Goal: Information Seeking & Learning: Learn about a topic

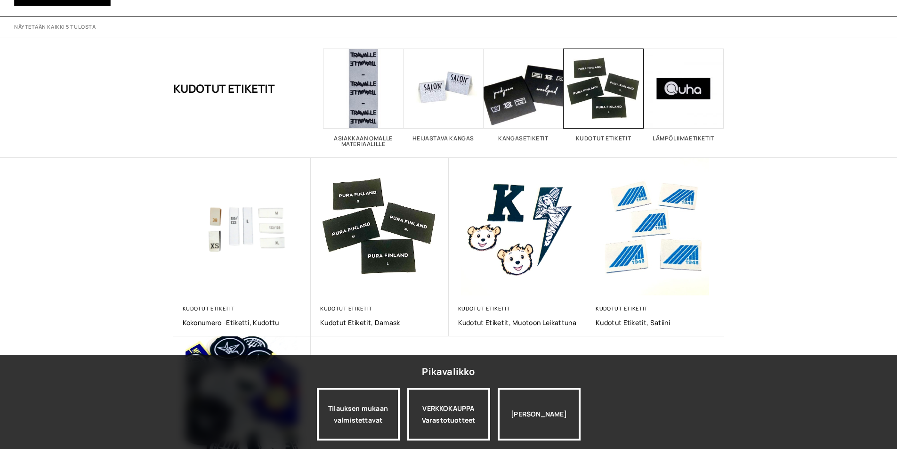
scroll to position [94, 0]
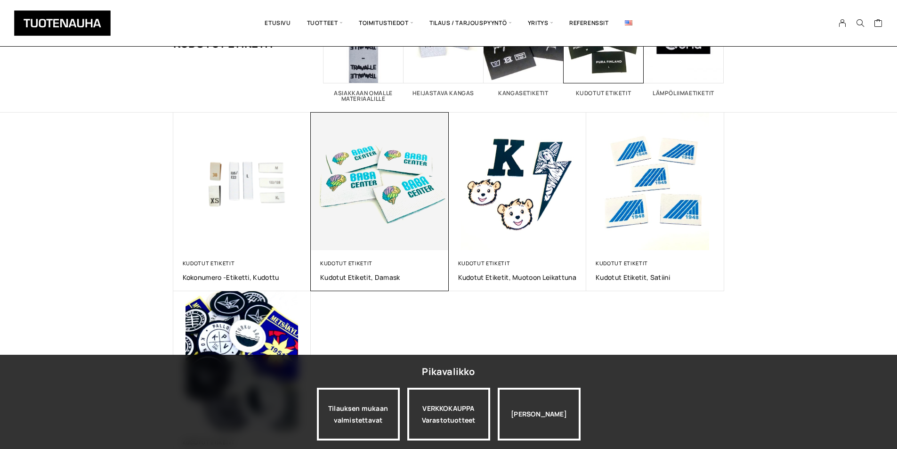
click at [352, 177] on img at bounding box center [380, 181] width 145 height 145
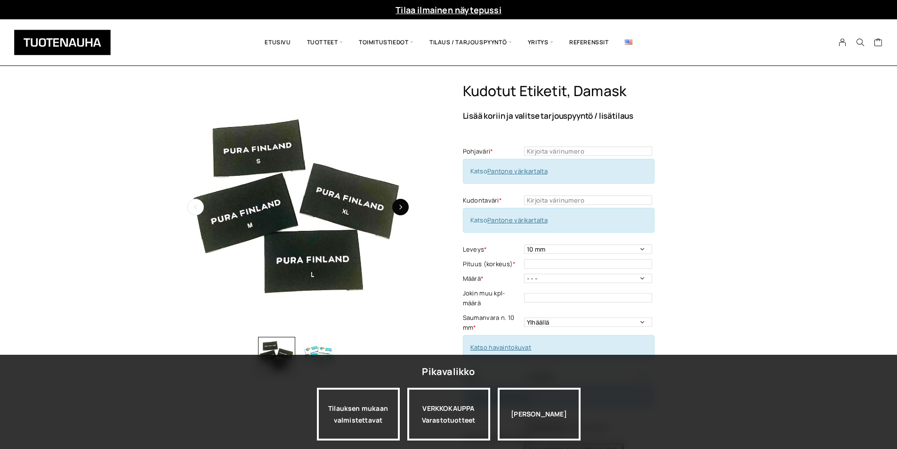
click at [397, 212] on button "button" at bounding box center [400, 207] width 16 height 16
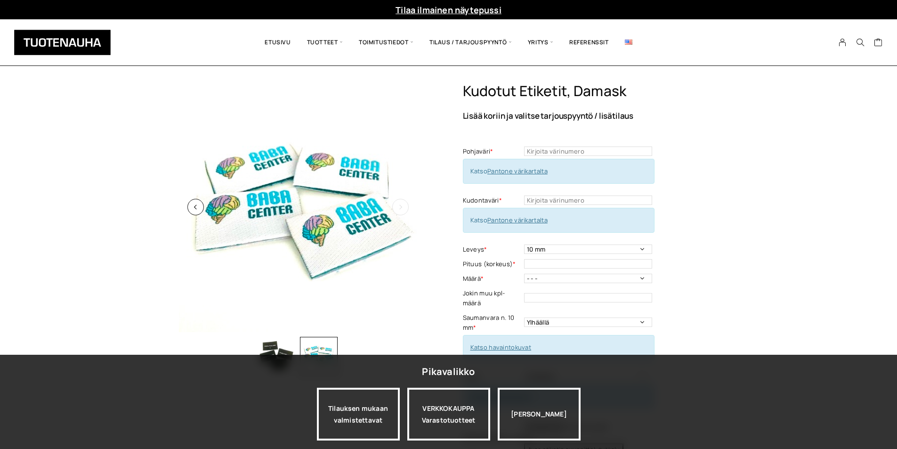
click at [397, 212] on button "button" at bounding box center [400, 207] width 16 height 16
click at [400, 209] on icon "button" at bounding box center [400, 206] width 5 height 5
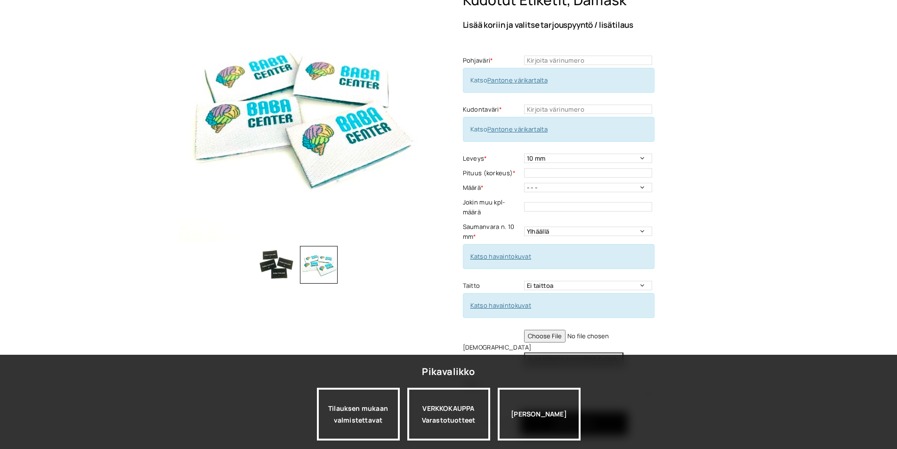
scroll to position [188, 0]
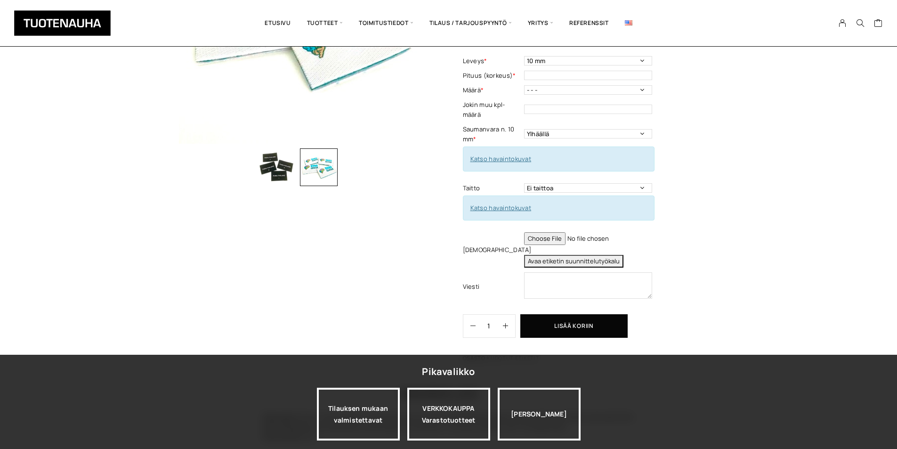
click at [269, 172] on img "button" at bounding box center [277, 167] width 38 height 38
click at [269, 172] on div at bounding box center [277, 167] width 38 height 38
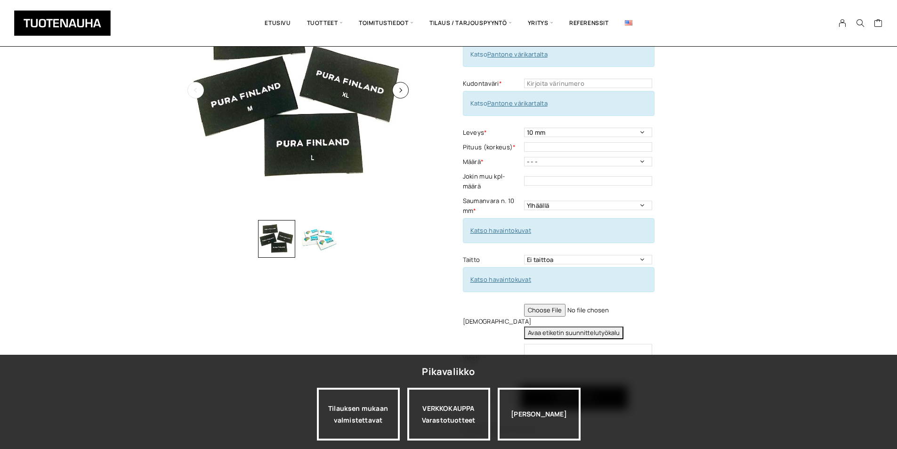
scroll to position [0, 0]
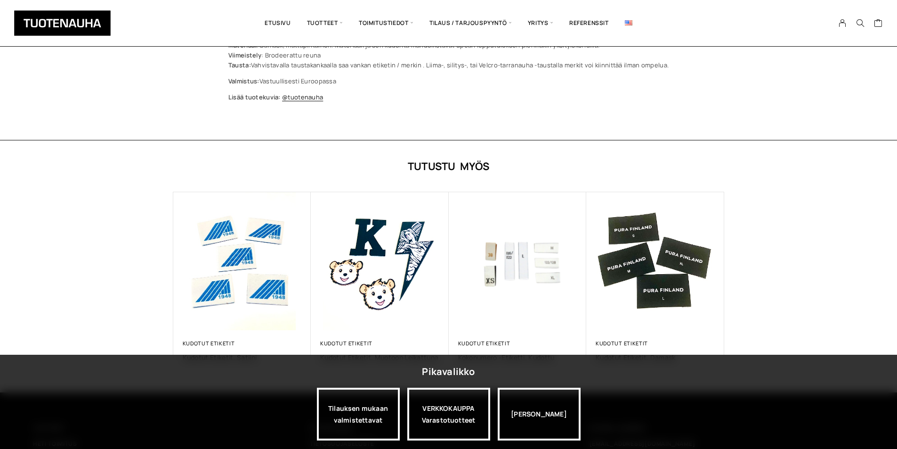
scroll to position [659, 0]
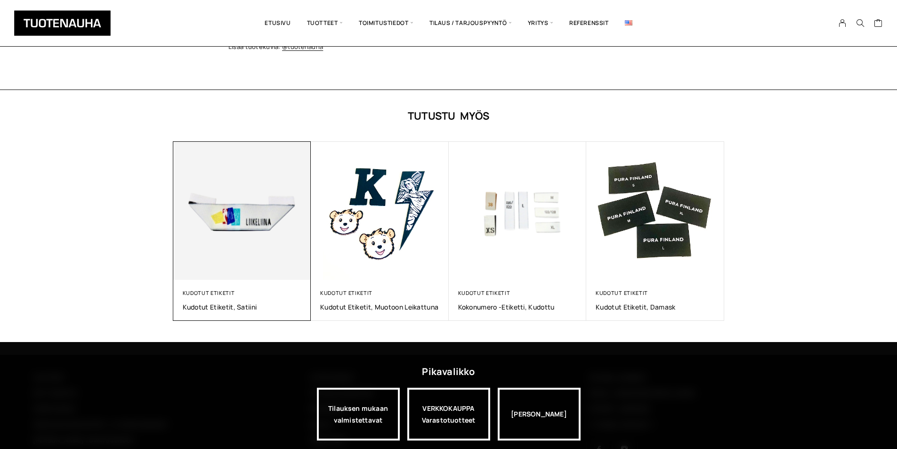
click at [242, 187] on img at bounding box center [242, 210] width 145 height 145
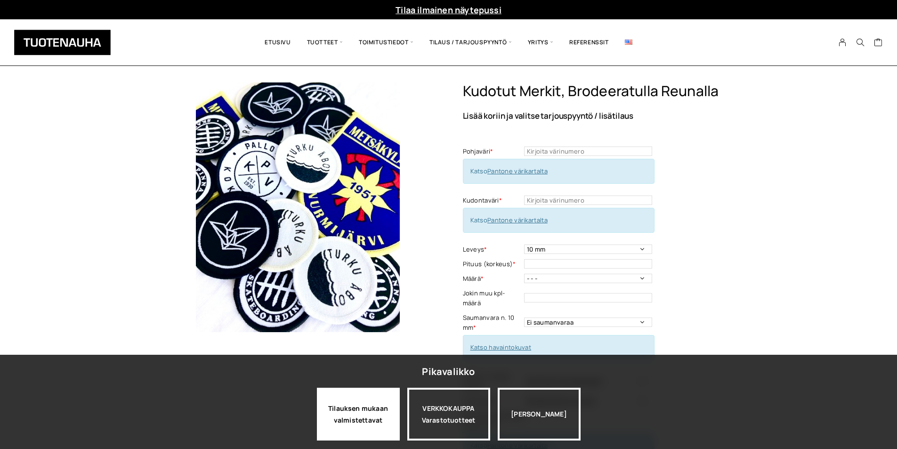
click at [358, 406] on div "Tilauksen mukaan valmistettavat" at bounding box center [358, 414] width 83 height 53
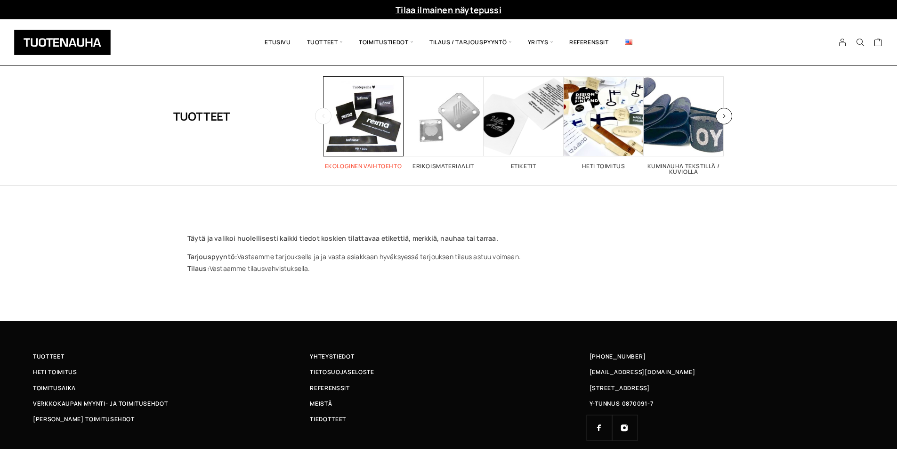
click at [353, 111] on span "Visit product category Ekologinen vaihtoehto" at bounding box center [364, 116] width 80 height 80
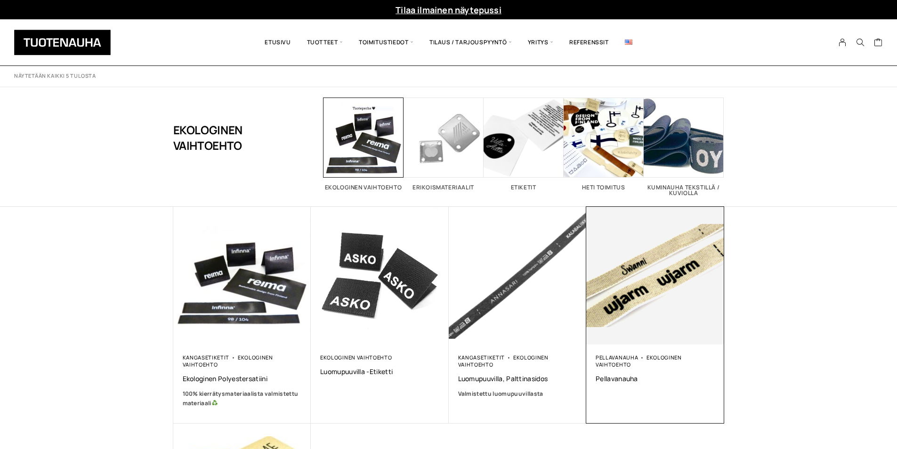
click at [670, 276] on img at bounding box center [655, 276] width 138 height 138
